Goal: Task Accomplishment & Management: Use online tool/utility

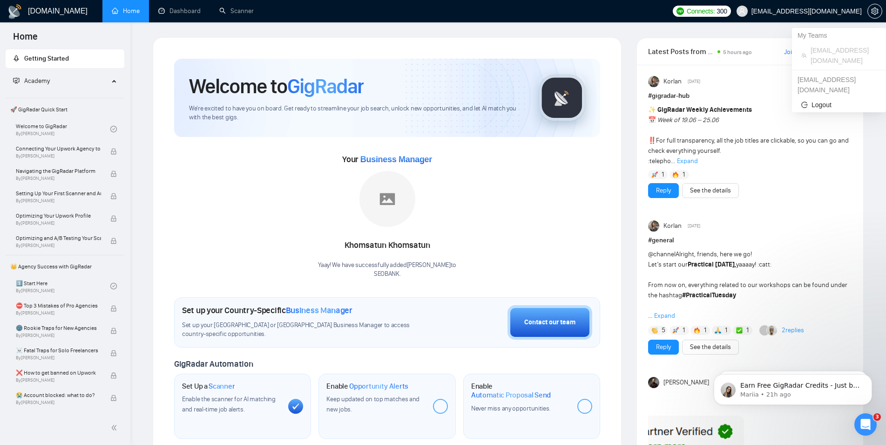
click at [826, 11] on span "[EMAIL_ADDRESS][DOMAIN_NAME]" at bounding box center [807, 11] width 110 height 0
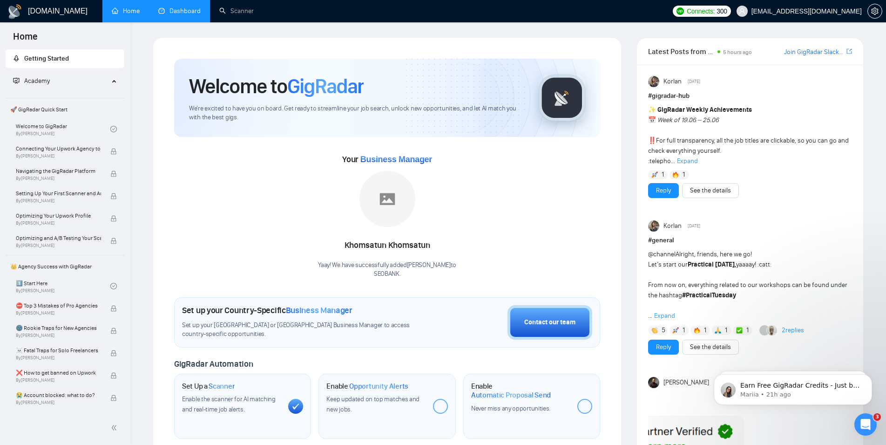
click at [183, 9] on link "Dashboard" at bounding box center [179, 11] width 42 height 8
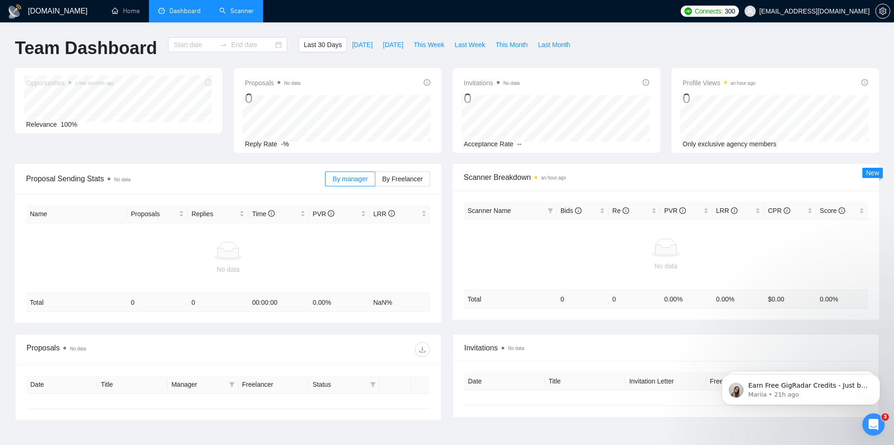
type input "[DATE]"
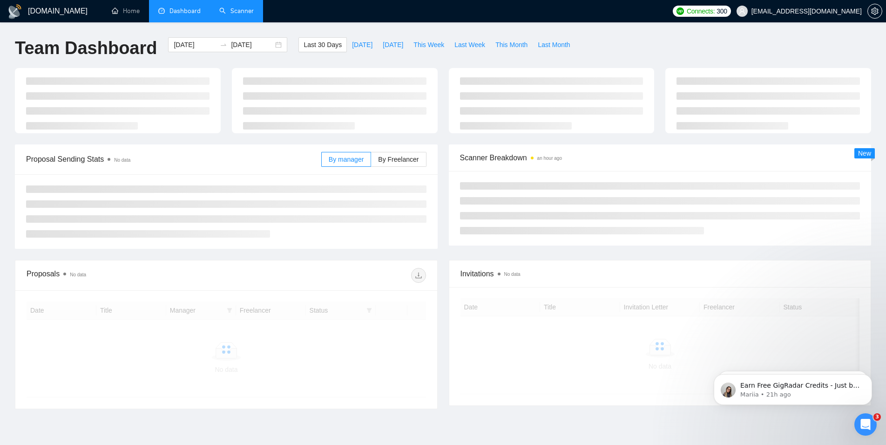
click at [243, 11] on link "Scanner" at bounding box center [236, 11] width 34 height 8
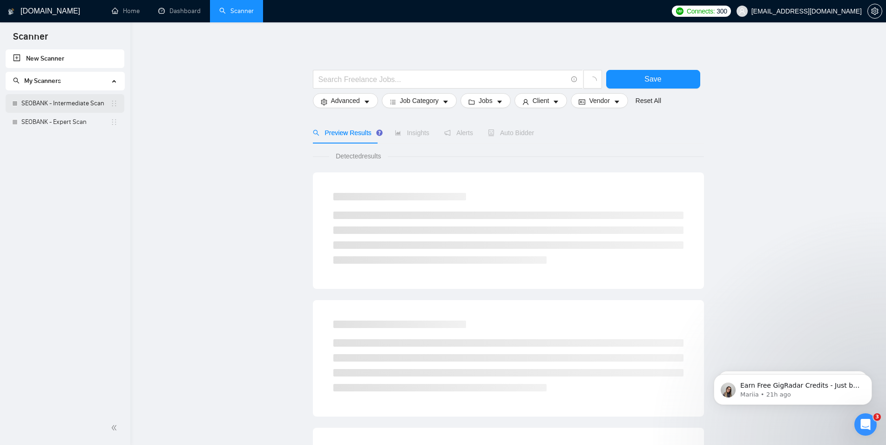
click at [89, 104] on link "SEOBANK - Intermediate Scan" at bounding box center [65, 103] width 89 height 19
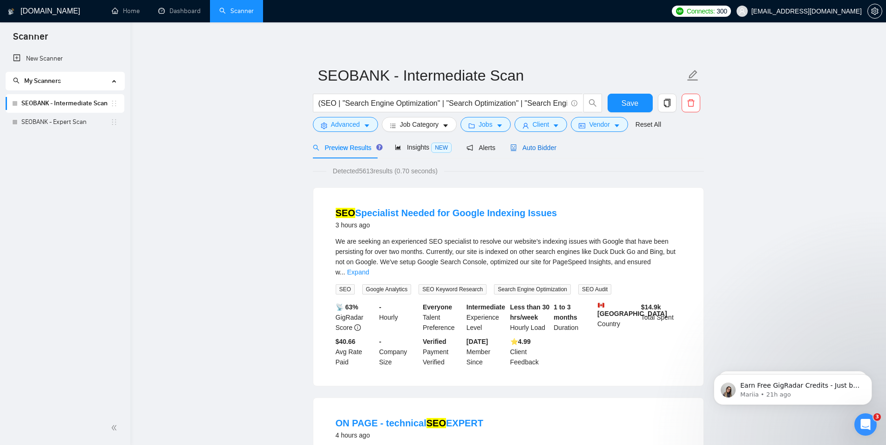
click at [533, 149] on span "Auto Bidder" at bounding box center [533, 147] width 46 height 7
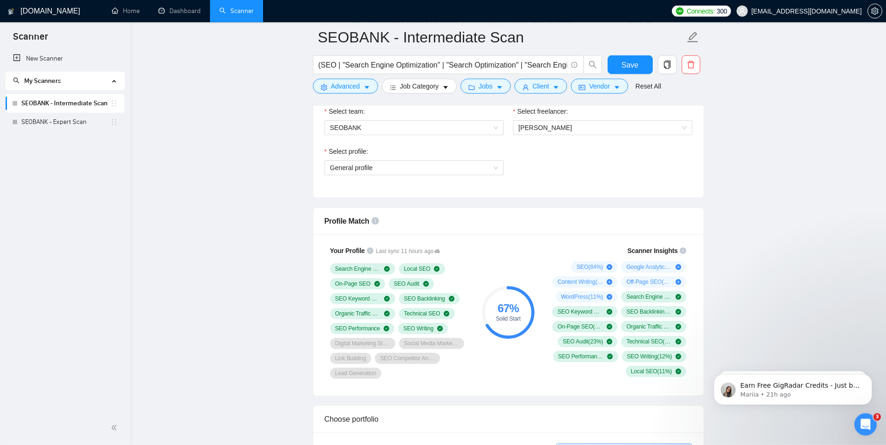
scroll to position [570, 0]
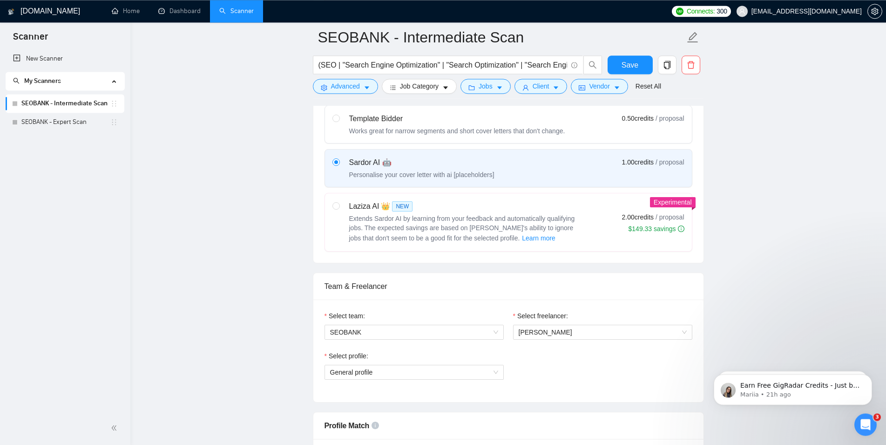
scroll to position [333, 0]
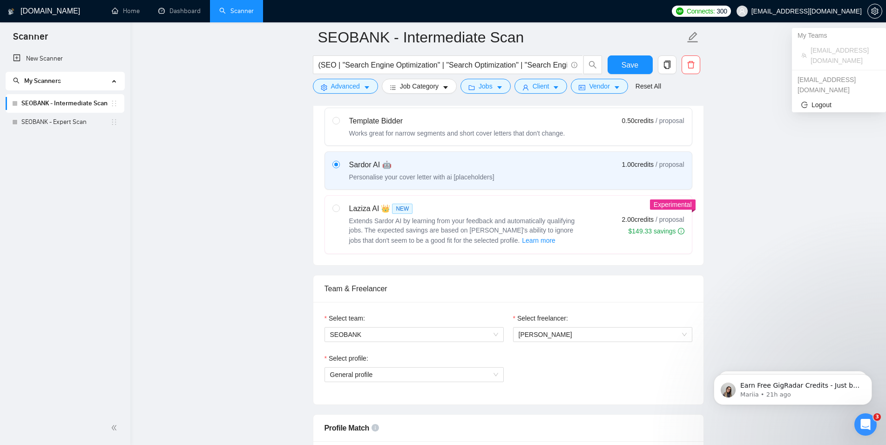
click at [826, 11] on span "[EMAIL_ADDRESS][DOMAIN_NAME]" at bounding box center [807, 11] width 110 height 0
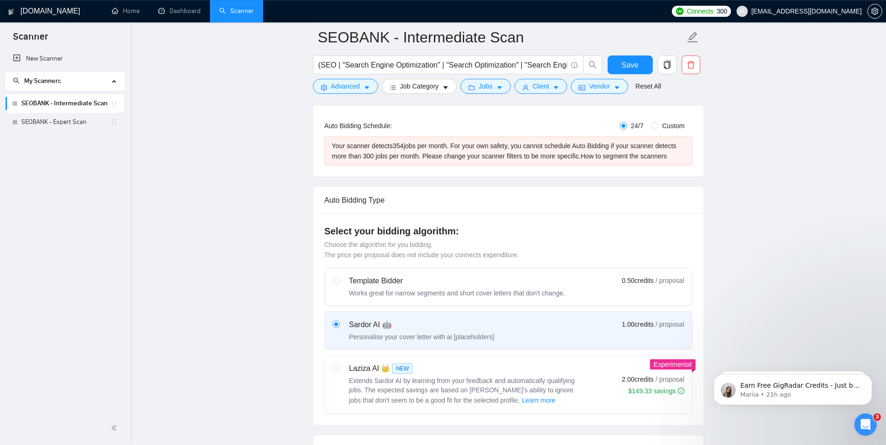
scroll to position [238, 0]
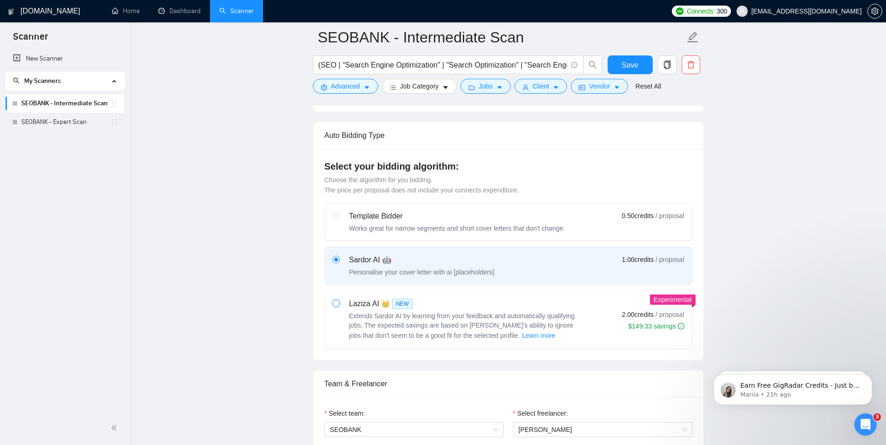
click at [333, 304] on input "radio" at bounding box center [336, 302] width 7 height 7
radio input "true"
radio input "false"
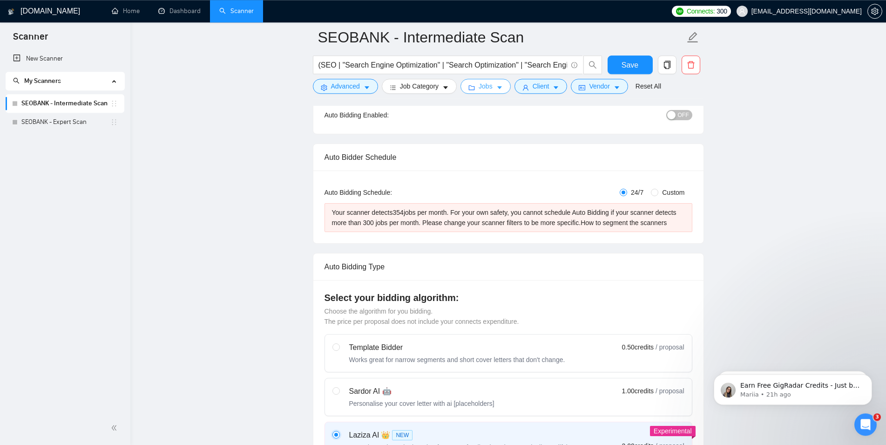
scroll to position [95, 0]
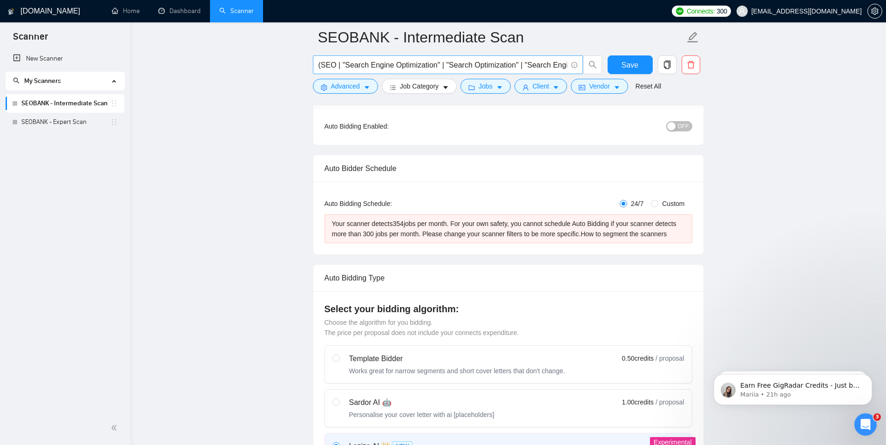
click at [464, 67] on input "(SEO | "Search Engine Optimization" | "Search Optimization" | "Search Engine")" at bounding box center [443, 65] width 249 height 12
click at [552, 68] on input "(SEO | "Search Engine Optimization" | "Search Optimization" | "Search Engine")" at bounding box center [443, 65] width 249 height 12
click at [594, 62] on icon "search" at bounding box center [592, 64] width 7 height 7
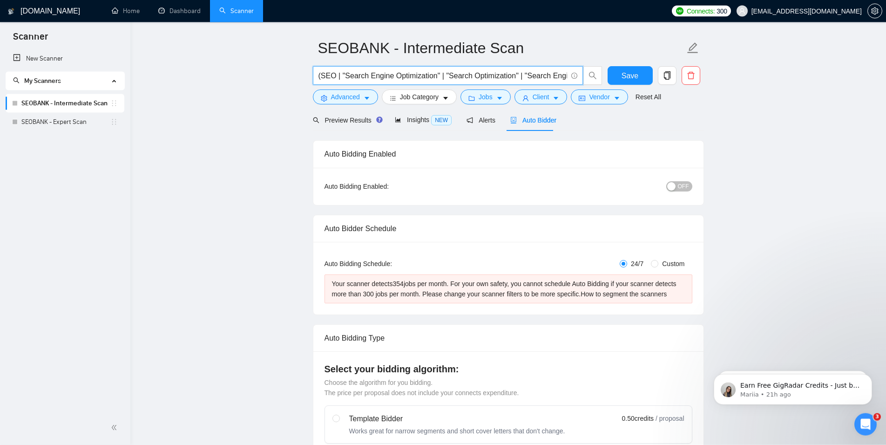
scroll to position [0, 0]
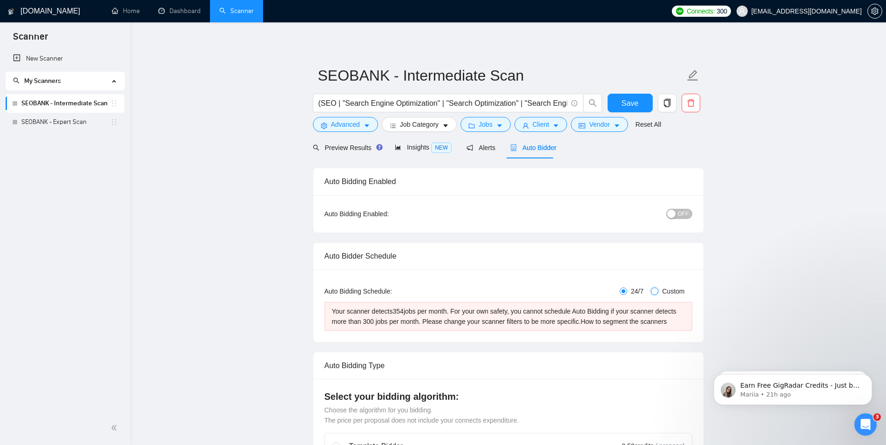
click at [659, 290] on input "Custom" at bounding box center [654, 290] width 7 height 7
radio input "true"
radio input "false"
checkbox input "true"
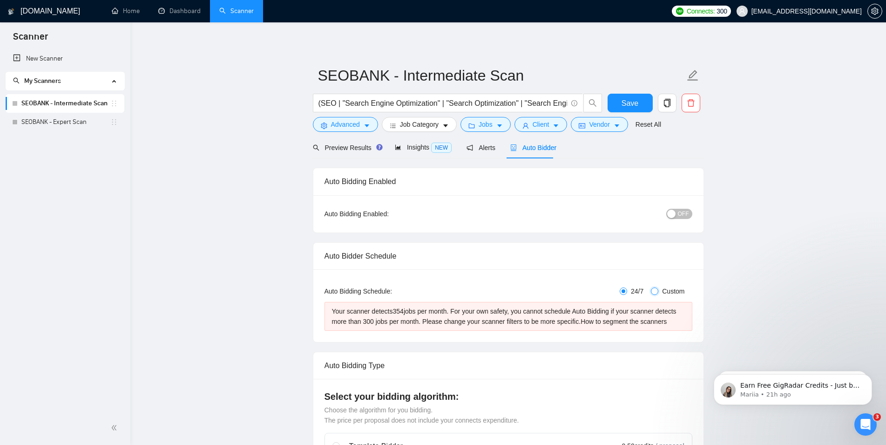
checkbox input "true"
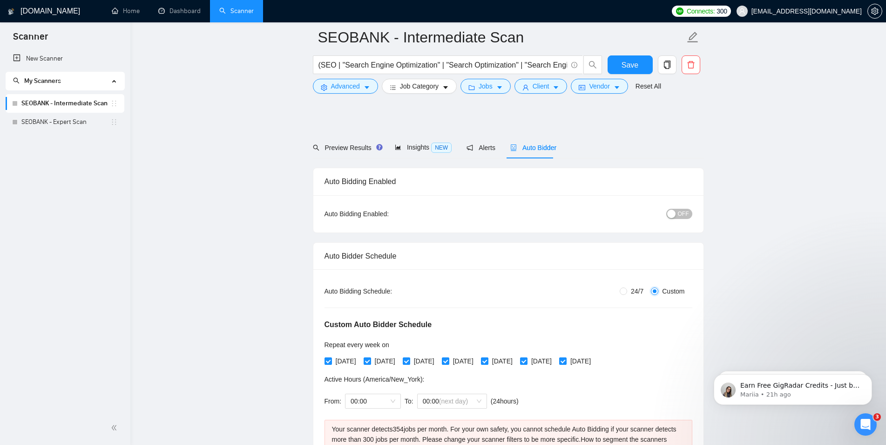
scroll to position [95, 0]
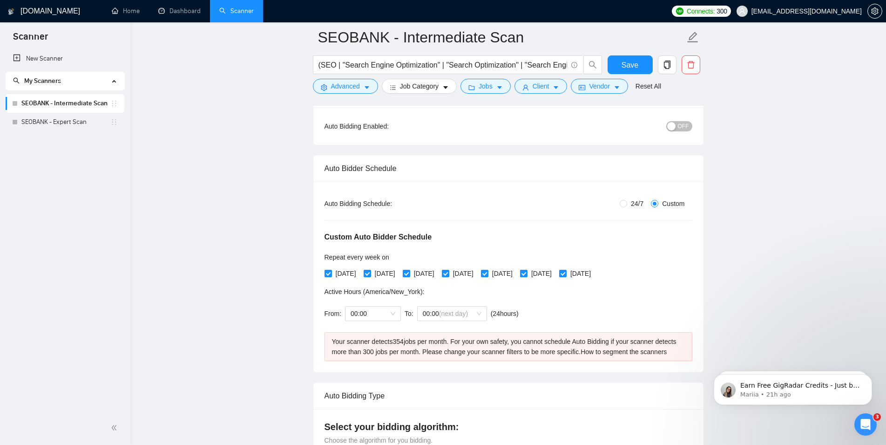
click at [527, 272] on input "[DATE]" at bounding box center [523, 273] width 7 height 7
checkbox input "false"
click at [566, 272] on input "[DATE]" at bounding box center [562, 273] width 7 height 7
checkbox input "false"
click at [361, 313] on span "00:00" at bounding box center [373, 313] width 45 height 14
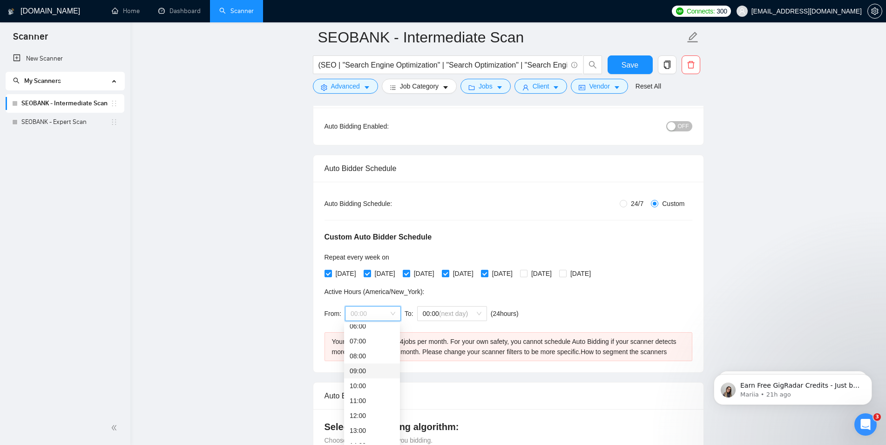
click at [363, 371] on div "09:00" at bounding box center [372, 371] width 45 height 10
click at [480, 313] on div "00:00 (next day)" at bounding box center [452, 313] width 70 height 15
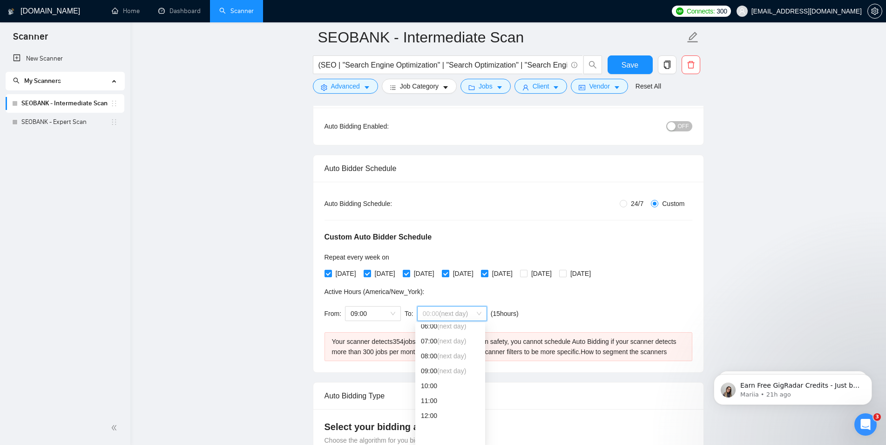
scroll to position [0, 0]
click at [388, 312] on span "09:00" at bounding box center [373, 313] width 45 height 14
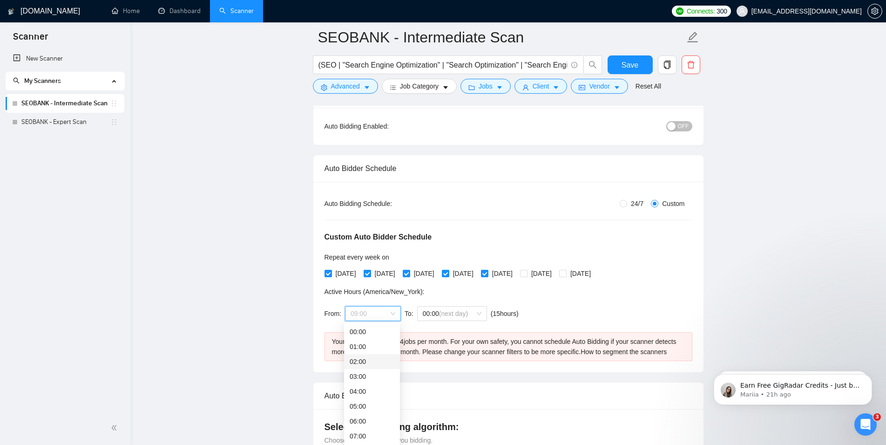
scroll to position [95, 0]
click at [365, 357] on div "08:00" at bounding box center [372, 356] width 45 height 10
click at [466, 313] on span "(next day)" at bounding box center [453, 313] width 29 height 7
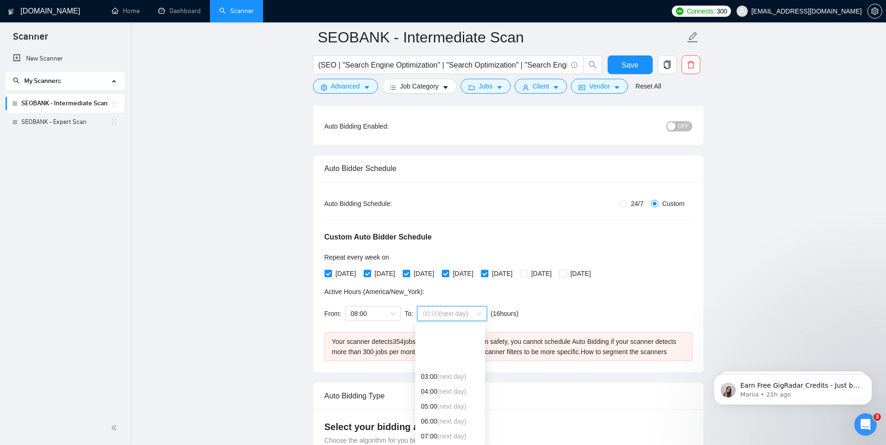
scroll to position [48, 0]
click at [446, 419] on div "09:00" at bounding box center [450, 418] width 59 height 10
click at [478, 313] on span "09:00" at bounding box center [452, 313] width 59 height 14
click at [452, 406] on span "(next day)" at bounding box center [451, 403] width 29 height 7
click at [477, 309] on span "08:00 (next day)" at bounding box center [452, 313] width 59 height 14
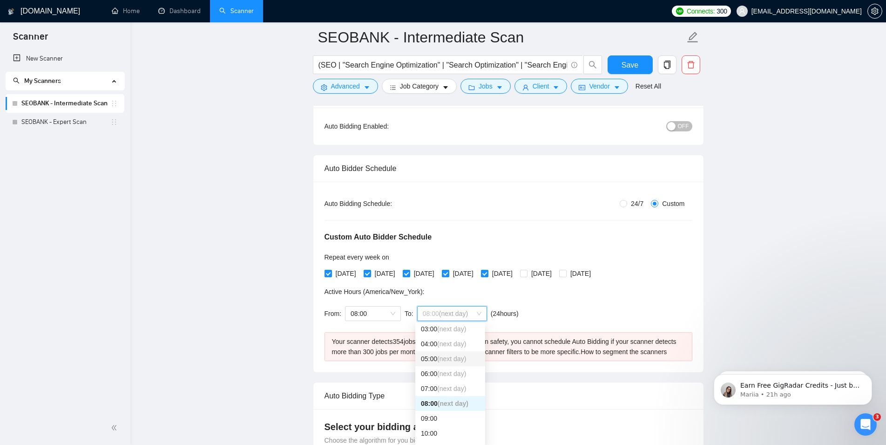
click at [462, 357] on span "(next day)" at bounding box center [451, 358] width 29 height 7
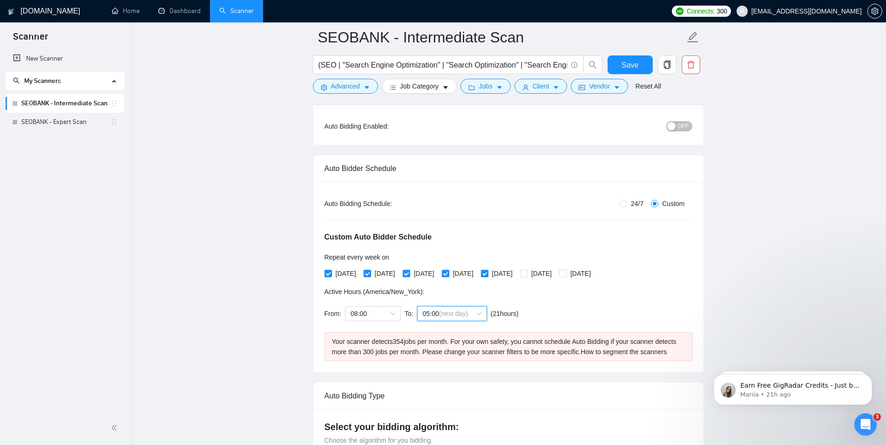
click at [478, 313] on span "05:00 (next day)" at bounding box center [452, 313] width 59 height 14
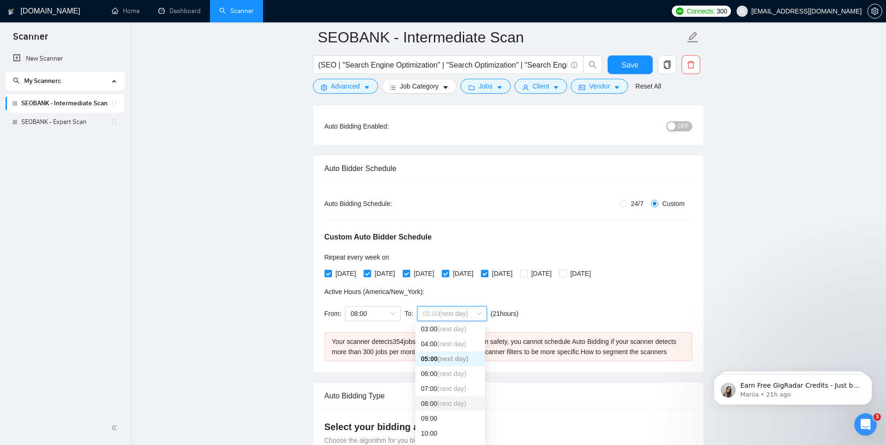
click at [434, 404] on div "08:00 (next day)" at bounding box center [450, 403] width 59 height 10
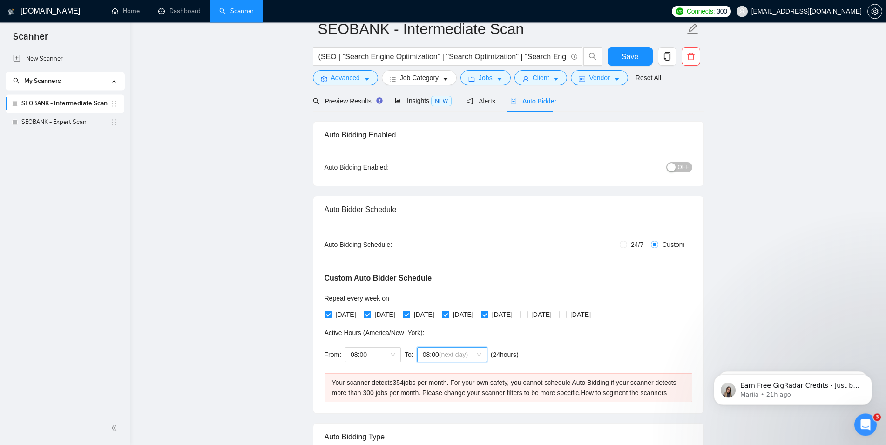
scroll to position [0, 0]
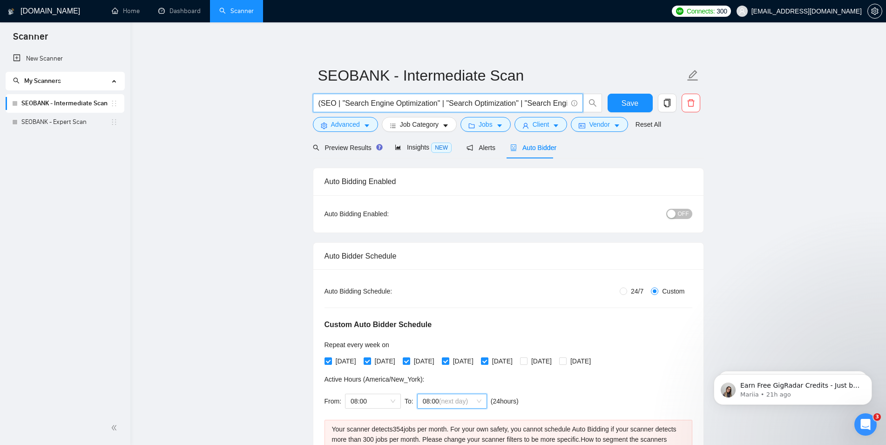
click at [424, 106] on input "(SEO | "Search Engine Optimization" | "Search Optimization" | "Search Engine")" at bounding box center [443, 103] width 249 height 12
drag, startPoint x: 524, startPoint y: 102, endPoint x: 642, endPoint y: 102, distance: 118.3
click at [567, 102] on input "(SEO | "Search Engine Optimization" | "Search Optimization" | "Search Engine")" at bounding box center [443, 103] width 249 height 12
click at [565, 102] on input "(SEO | "Search Engine Optimization" | "Search Optimization" | "Search Engine")" at bounding box center [443, 103] width 249 height 12
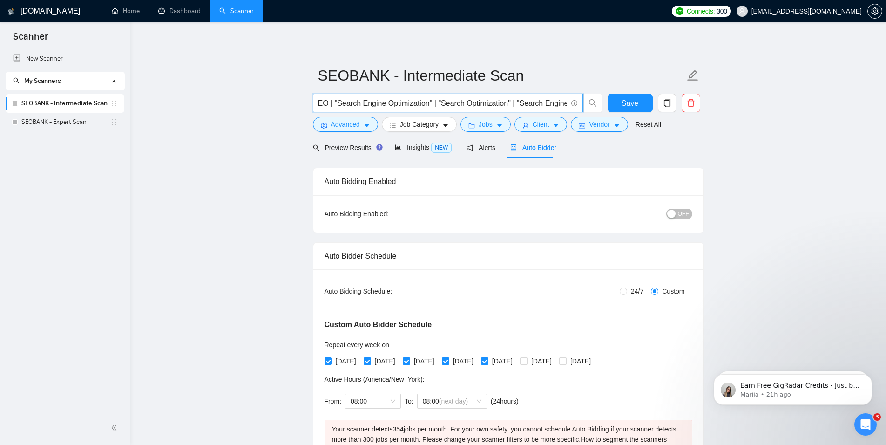
click at [479, 102] on input "(SEO | "Search Engine Optimization" | "Search Optimization" | "Search Engine")" at bounding box center [443, 103] width 249 height 12
paste input "Marketing" | "Content Optimization" | "Local Map Pack Rankings"
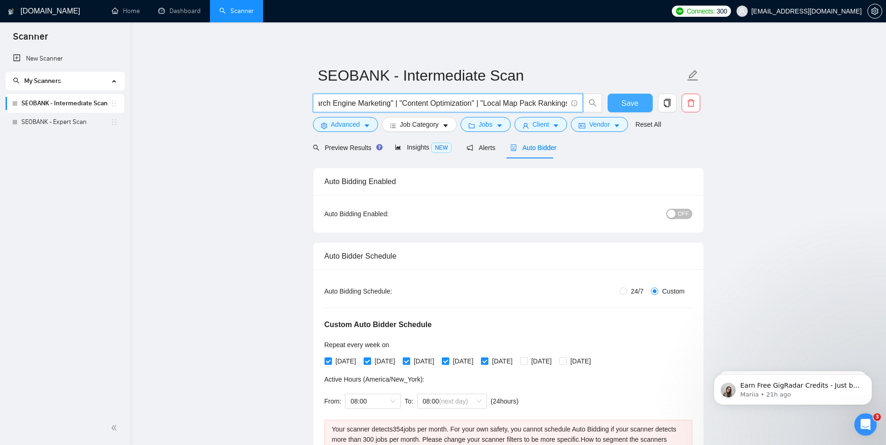
type input "(SEO | "Search Engine Optimization" | "Search Optimization" | "Search Engine Ma…"
click at [618, 100] on button "Save" at bounding box center [630, 103] width 45 height 19
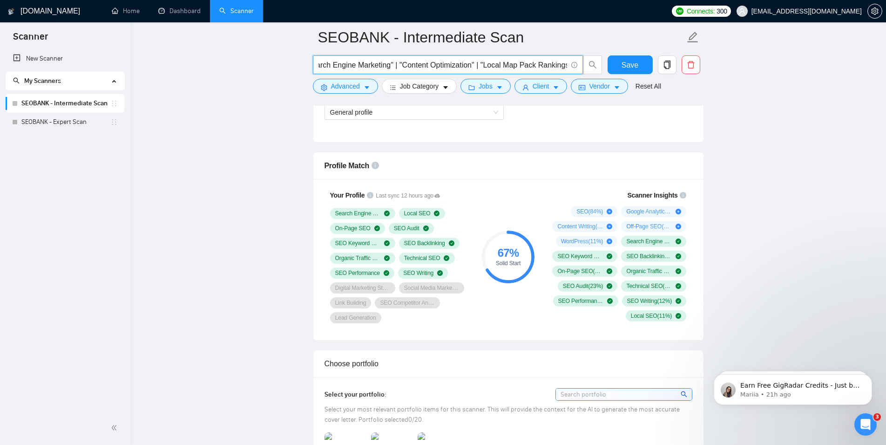
drag, startPoint x: 458, startPoint y: 62, endPoint x: 692, endPoint y: 62, distance: 233.8
click at [567, 62] on input "(SEO | "Search Engine Optimization" | "Search Optimization" | "Search Engine Ma…" at bounding box center [443, 65] width 249 height 12
click at [507, 64] on input "(SEO | "Search Engine Optimization" | "Search Optimization" | "Search Engine Ma…" at bounding box center [443, 65] width 249 height 12
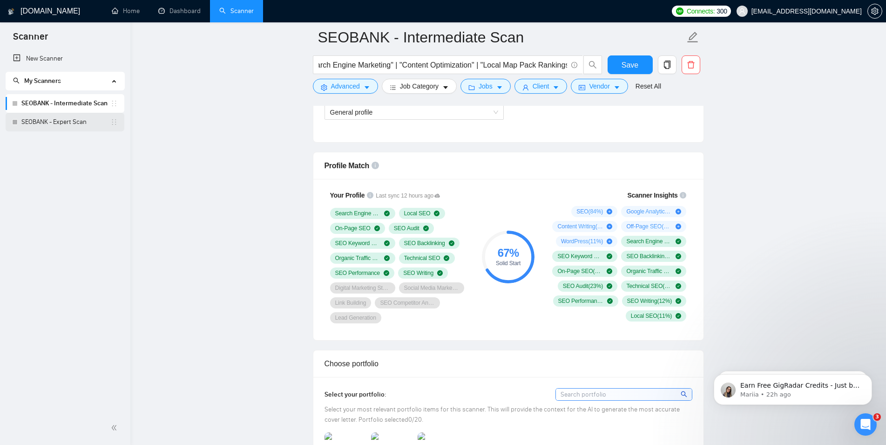
click at [46, 121] on link "SEOBANK - Expert Scan" at bounding box center [65, 122] width 89 height 19
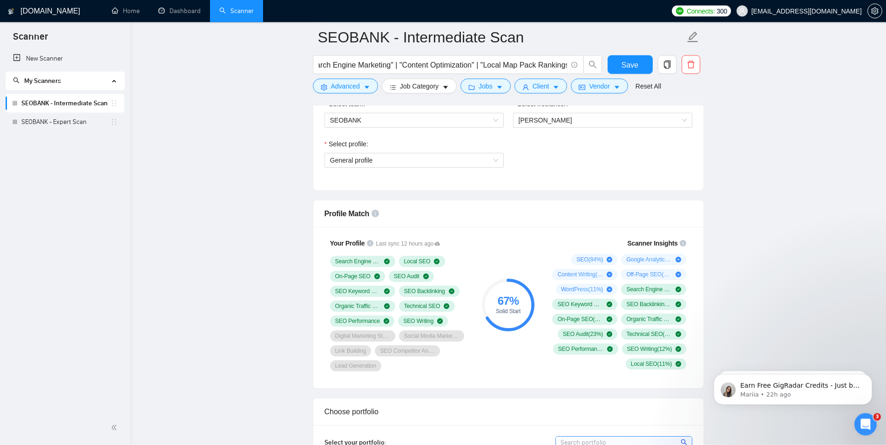
scroll to position [618, 0]
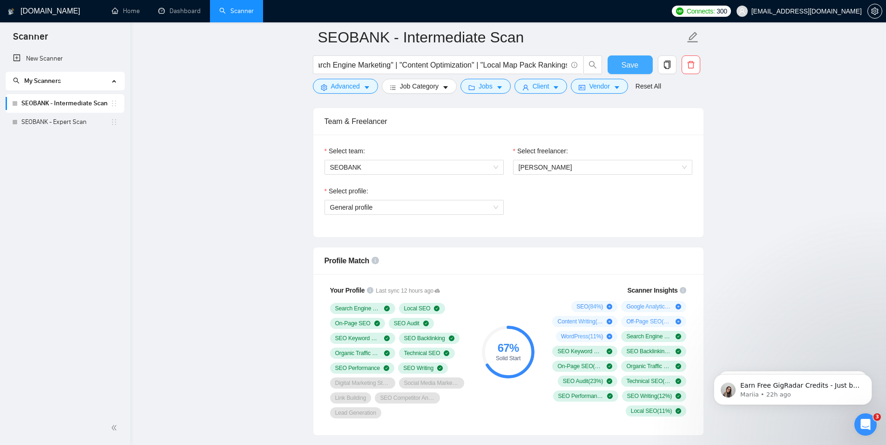
click at [636, 64] on span "Save" at bounding box center [630, 65] width 17 height 12
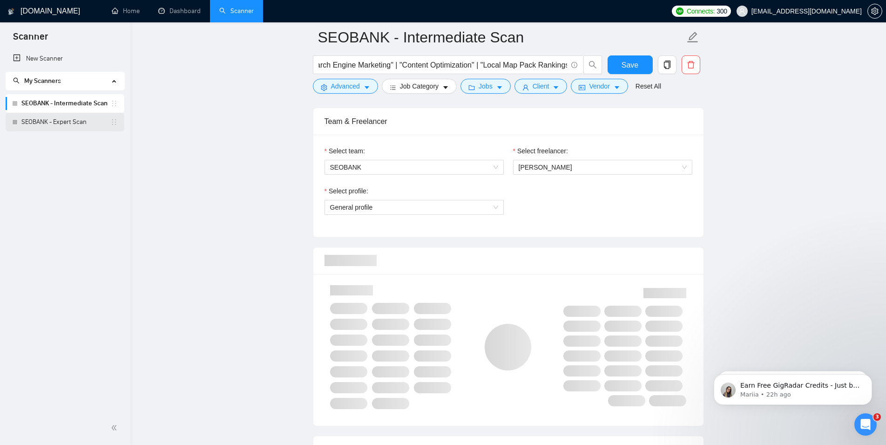
click at [36, 116] on link "SEOBANK - Expert Scan" at bounding box center [65, 122] width 89 height 19
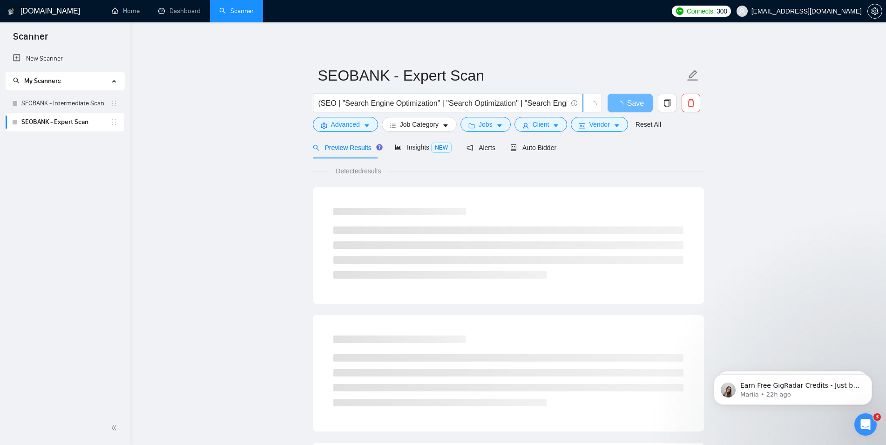
click at [487, 100] on input "(SEO | "Search Engine Optimization" | "Search Optimization" | "Search Engine" |…" at bounding box center [443, 103] width 249 height 12
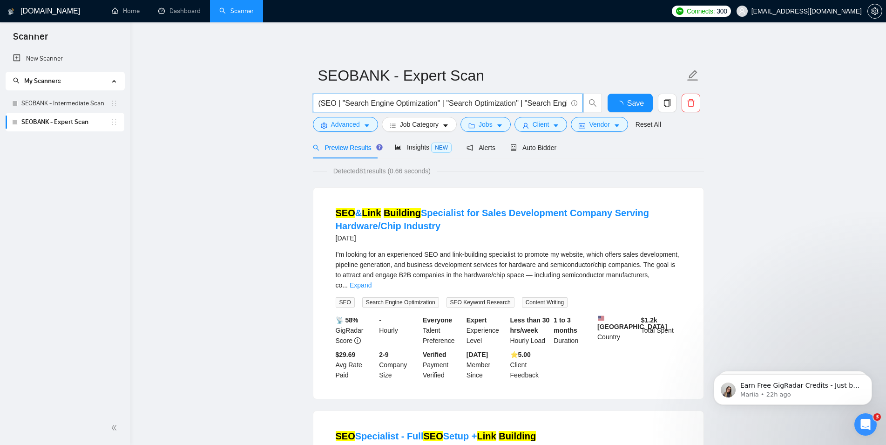
click at [487, 100] on input "(SEO | "Search Engine Optimization" | "Search Optimization" | "Search Engine" |…" at bounding box center [443, 103] width 249 height 12
paste input ""Digital marketing Strategy" | "Link building" | "SEO Competitor Anaysis" | "SE…"
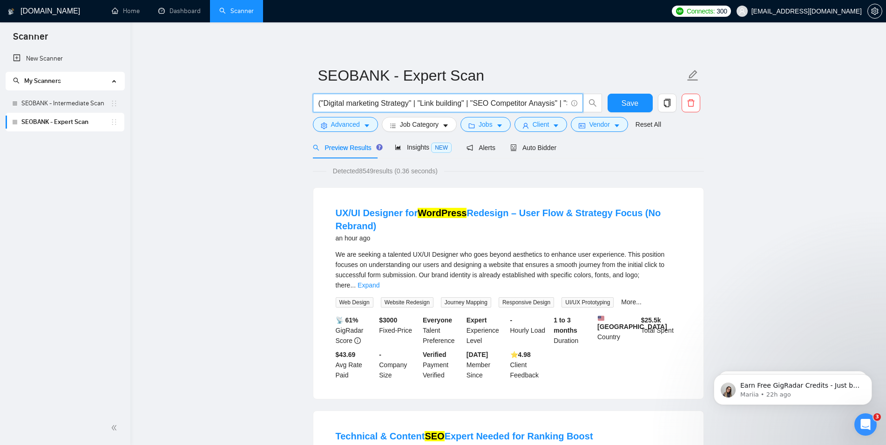
drag, startPoint x: 493, startPoint y: 105, endPoint x: 234, endPoint y: 106, distance: 258.9
click at [319, 106] on input "("Digital marketing Strategy" | "Link building" | "SEO Competitor Anaysis" | "S…" at bounding box center [443, 103] width 249 height 12
type input "al Map Pack Rankings")"
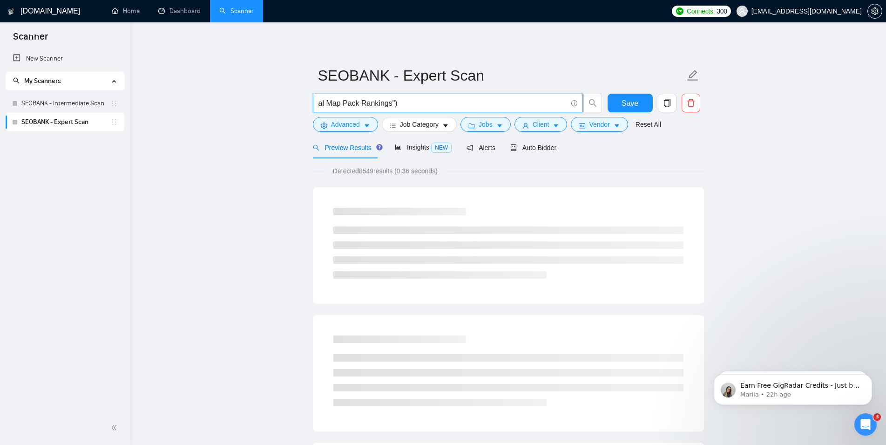
click at [436, 101] on input "al Map Pack Rankings")" at bounding box center [443, 103] width 249 height 12
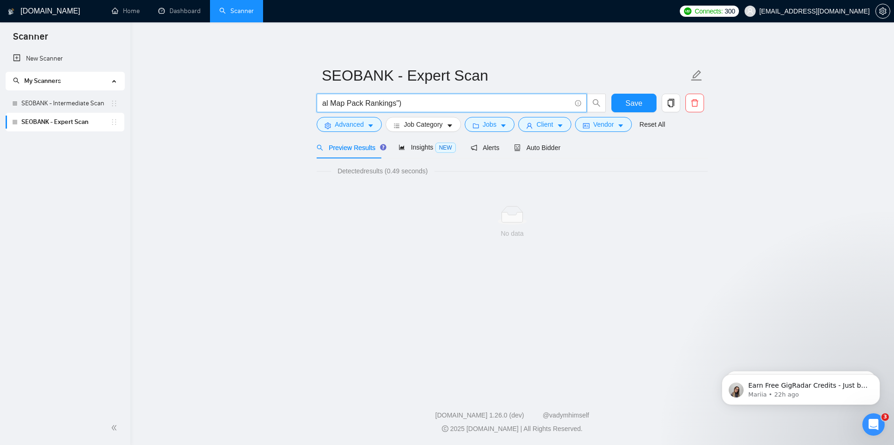
drag, startPoint x: 432, startPoint y: 102, endPoint x: 247, endPoint y: 103, distance: 185.4
click at [322, 103] on input "al Map Pack Rankings")" at bounding box center [446, 103] width 249 height 12
paste input "("Digital marketing Strategy" | "Link building" | "SEO Competitor Anaysis" | "S…"
type input "("Digital marketing Strategy" | "Link building" | "SEO Competitor Anaysis" | "S…"
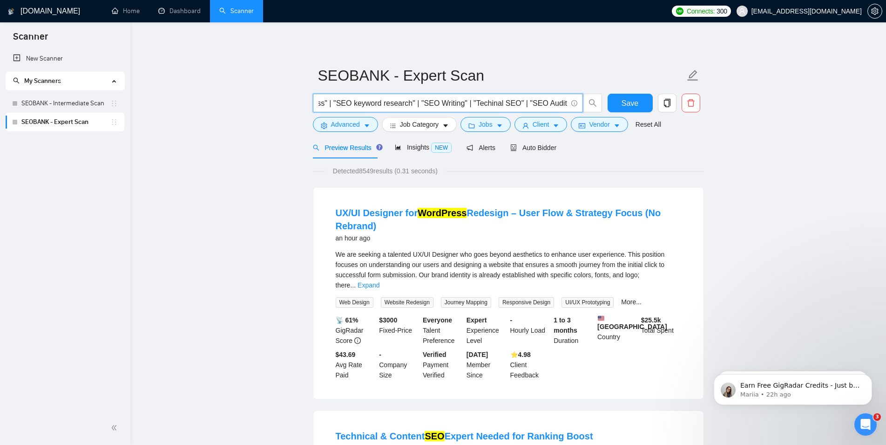
scroll to position [0, 669]
click at [636, 106] on span "Save" at bounding box center [630, 103] width 17 height 12
click at [530, 148] on span "Auto Bidder" at bounding box center [533, 147] width 46 height 7
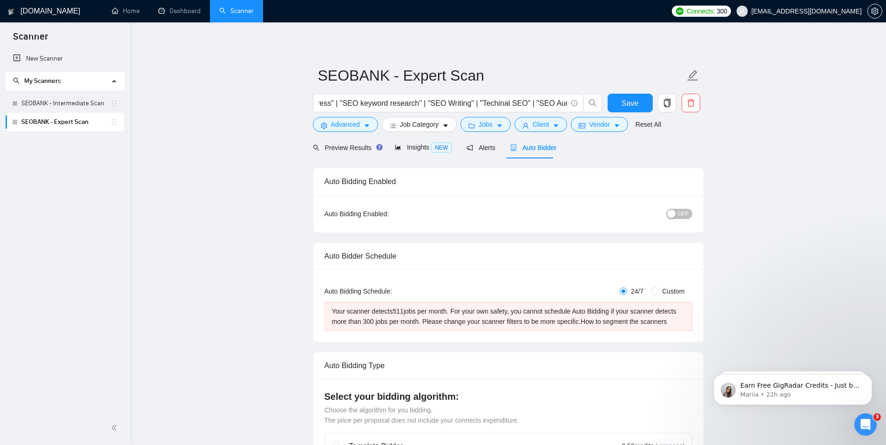
scroll to position [0, 669]
click at [369, 126] on icon "caret-down" at bounding box center [367, 125] width 7 height 7
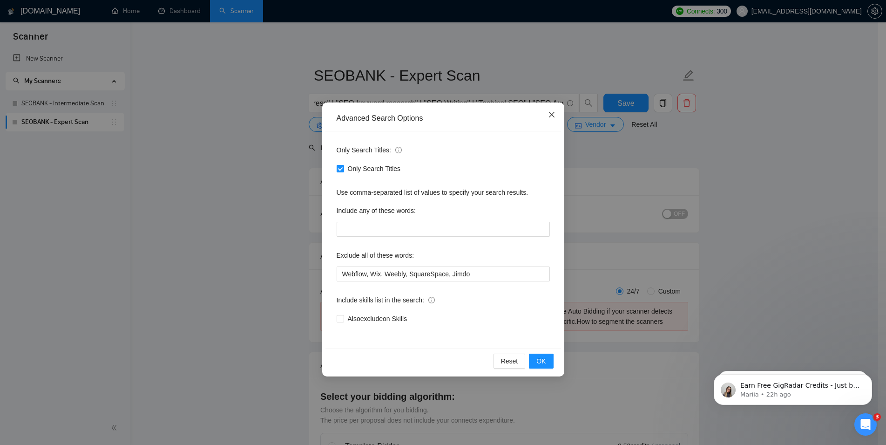
click at [550, 118] on icon "close" at bounding box center [551, 114] width 7 height 7
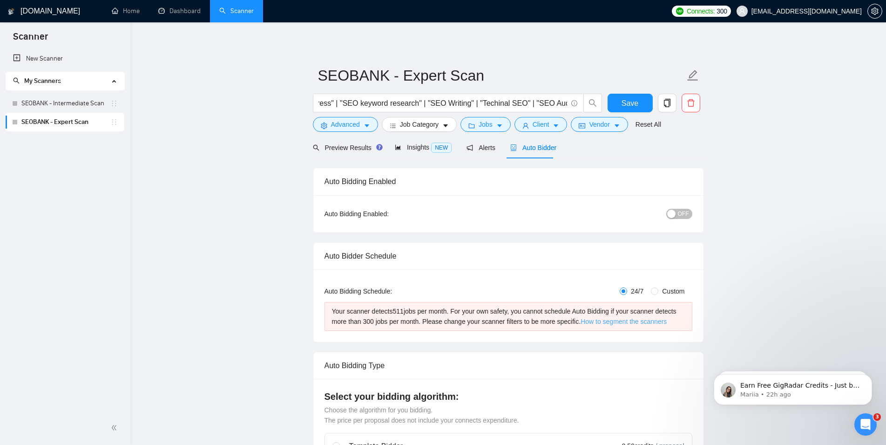
click at [594, 324] on link "How to segment the scanners" at bounding box center [624, 321] width 86 height 7
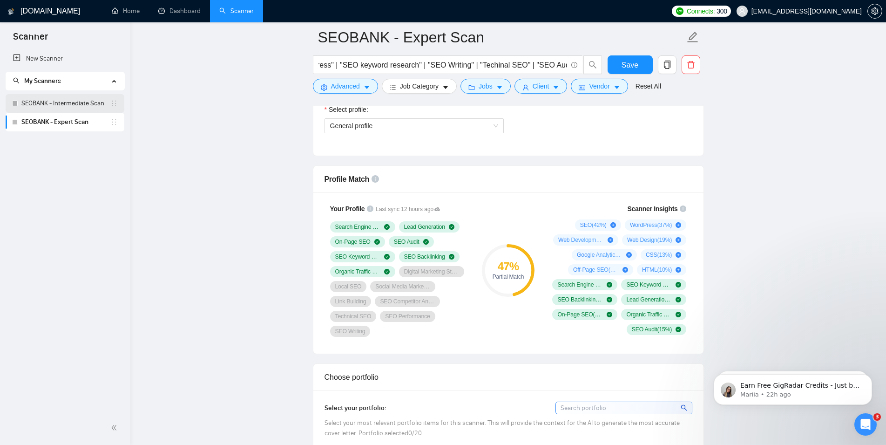
scroll to position [570, 0]
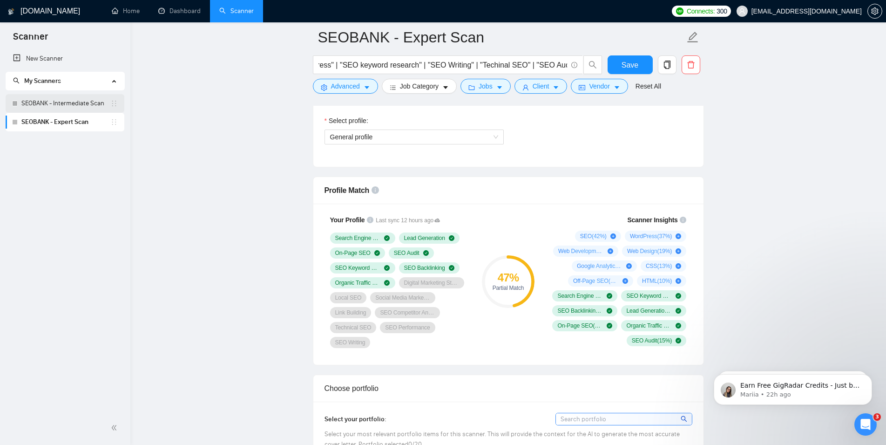
click at [77, 106] on link "SEOBANK - Intermediate Scan" at bounding box center [65, 103] width 89 height 19
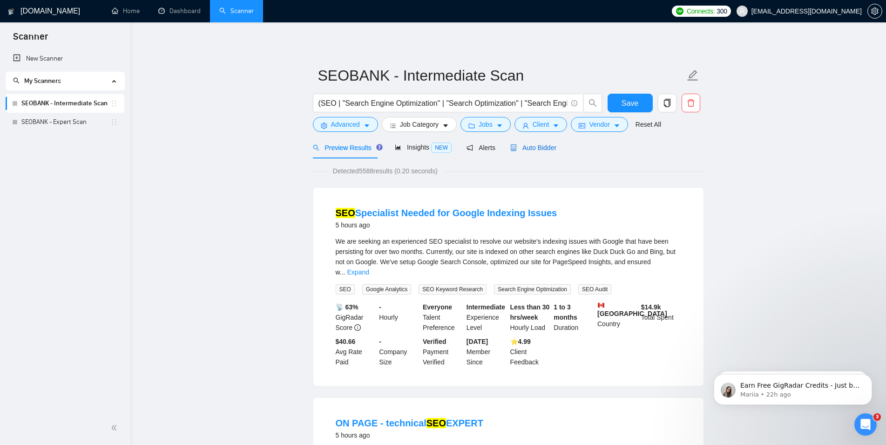
click at [544, 150] on span "Auto Bidder" at bounding box center [533, 147] width 46 height 7
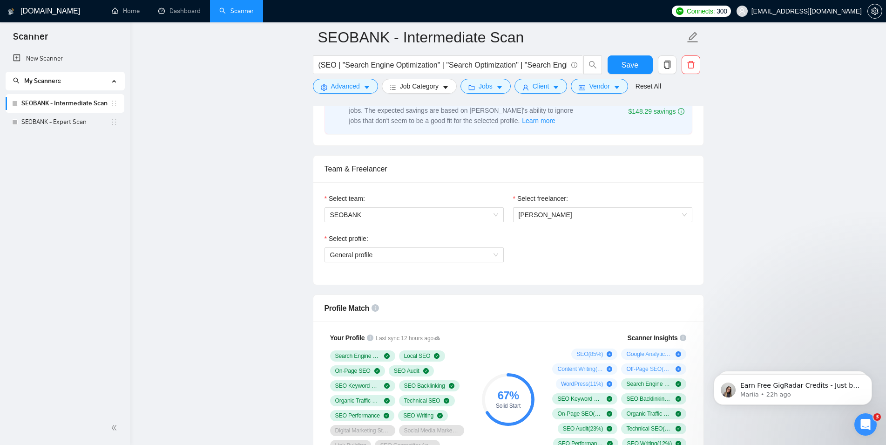
scroll to position [760, 0]
